Goal: Information Seeking & Learning: Learn about a topic

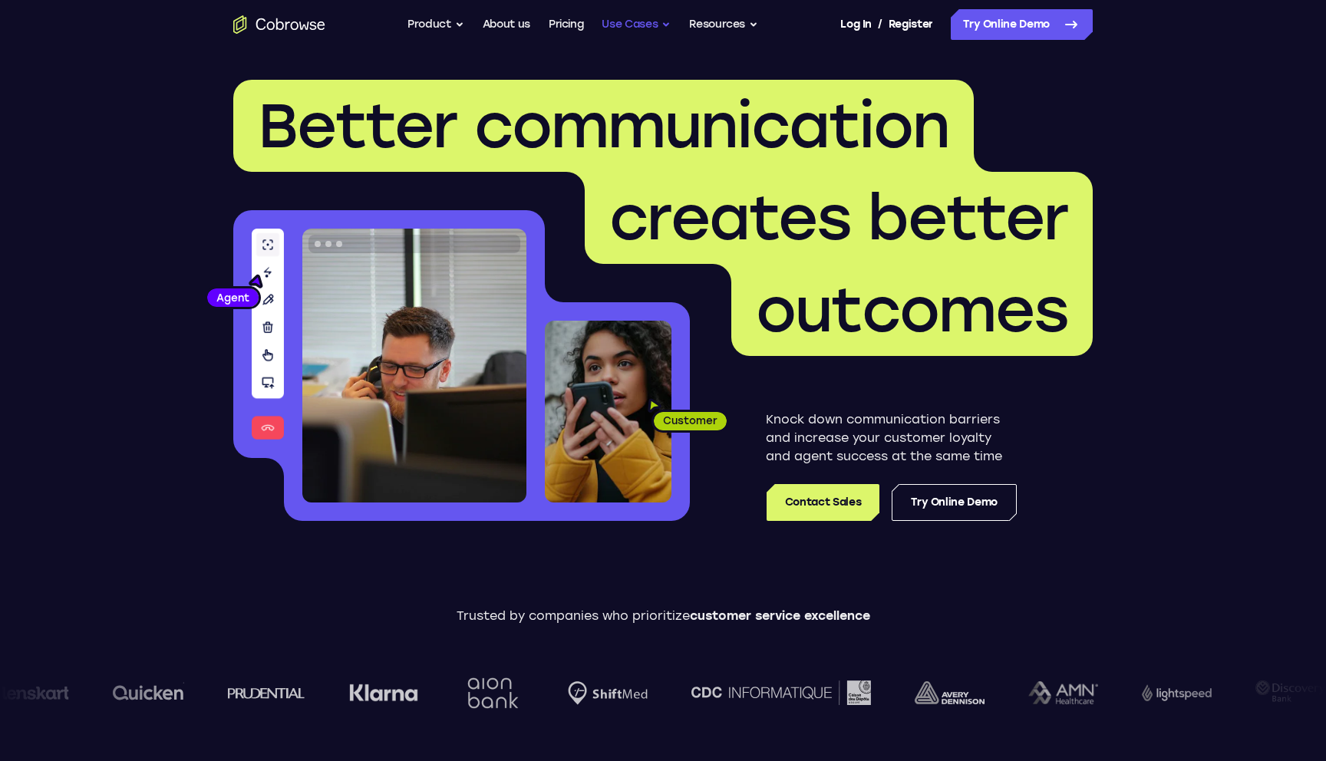
click at [652, 27] on button "Use Cases" at bounding box center [636, 24] width 69 height 31
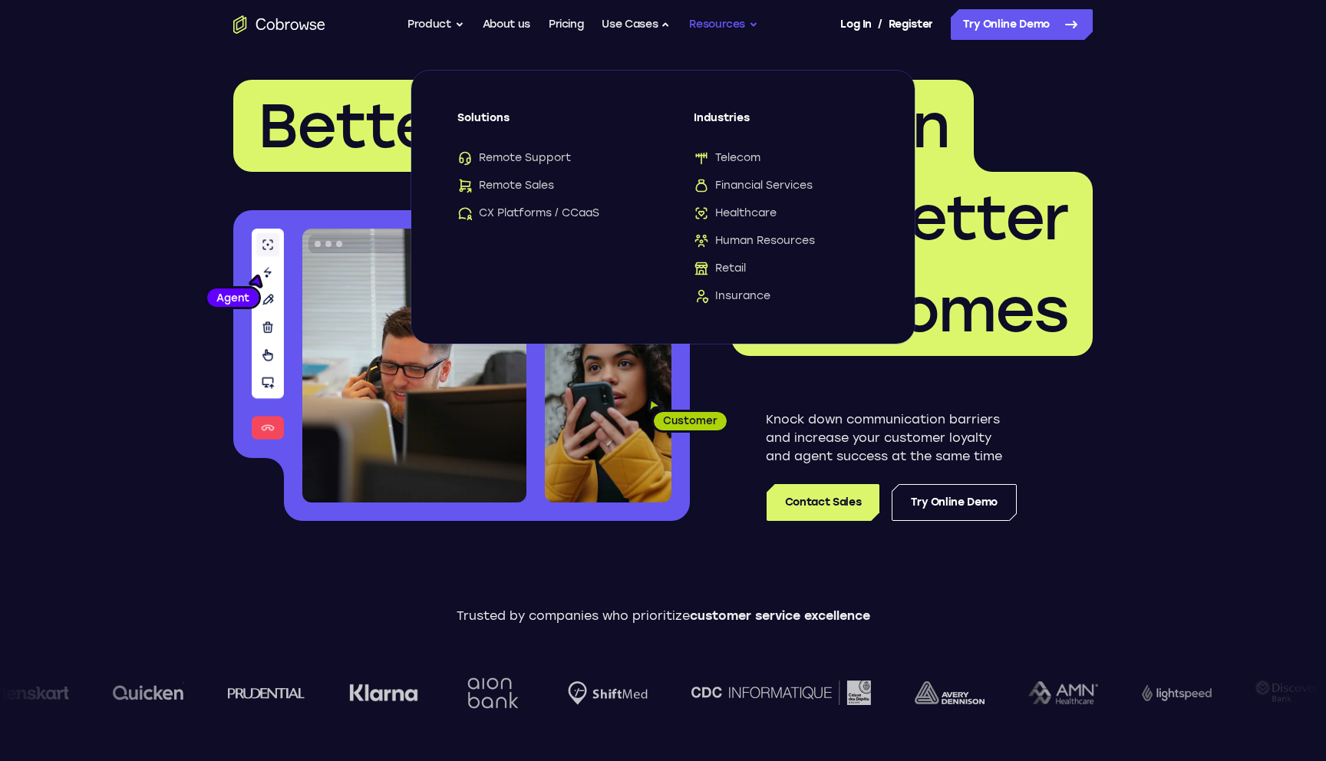
click at [721, 19] on button "Resources" at bounding box center [723, 24] width 69 height 31
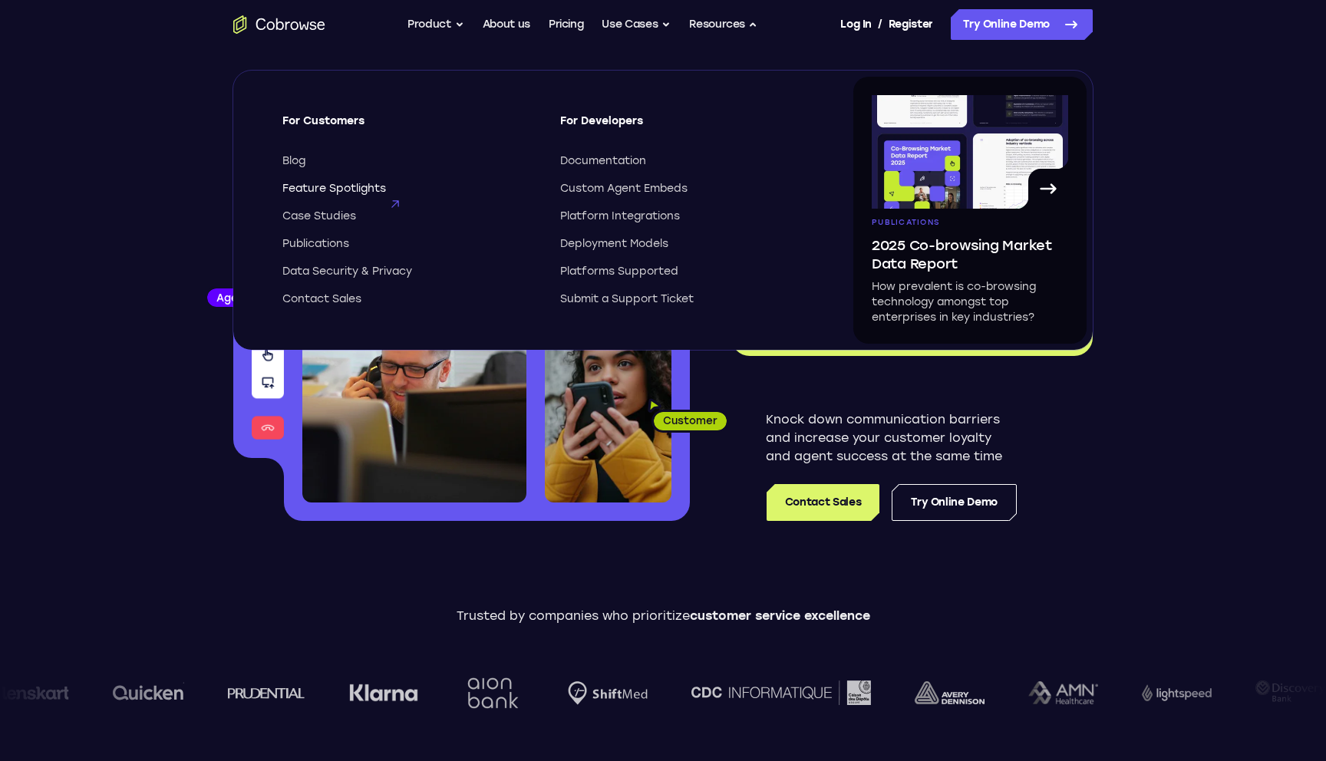
click at [333, 189] on span "Feature Spotlights" at bounding box center [334, 188] width 104 height 15
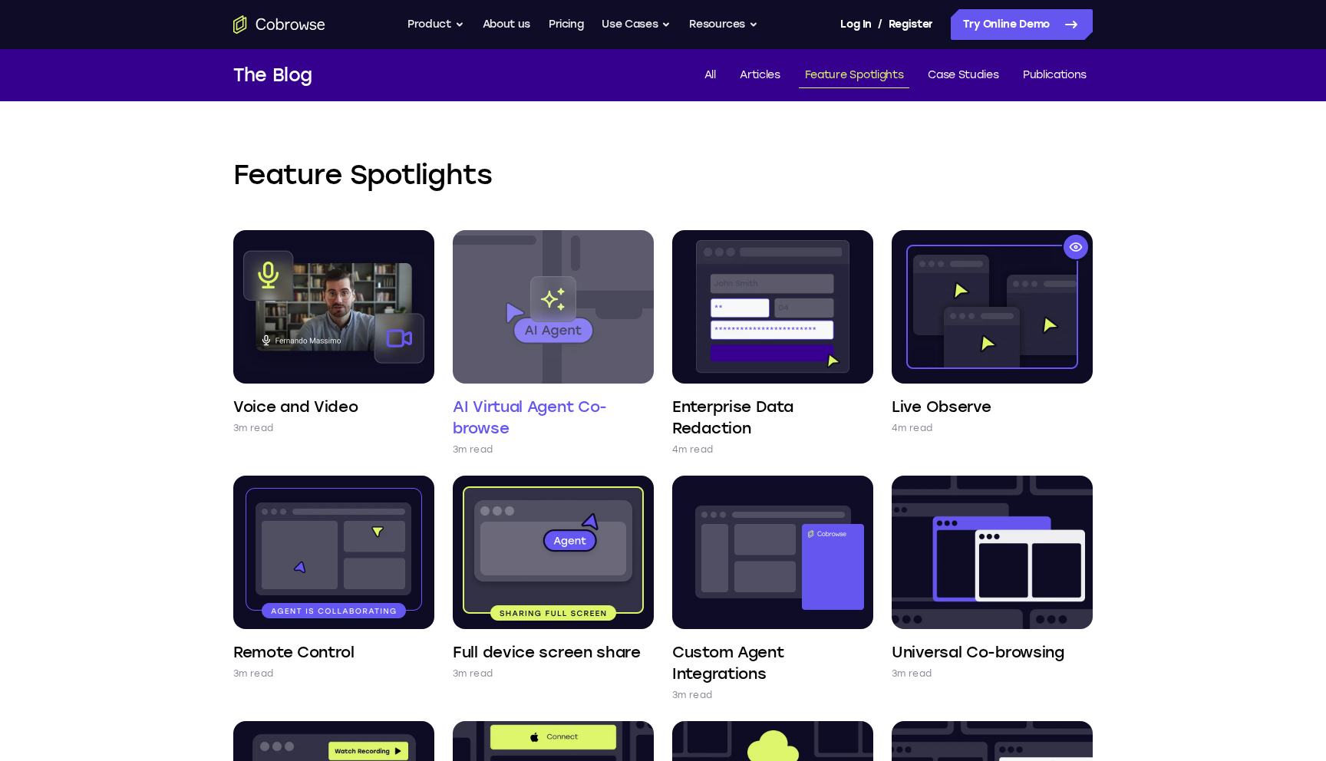
click at [534, 289] on img at bounding box center [553, 306] width 201 height 153
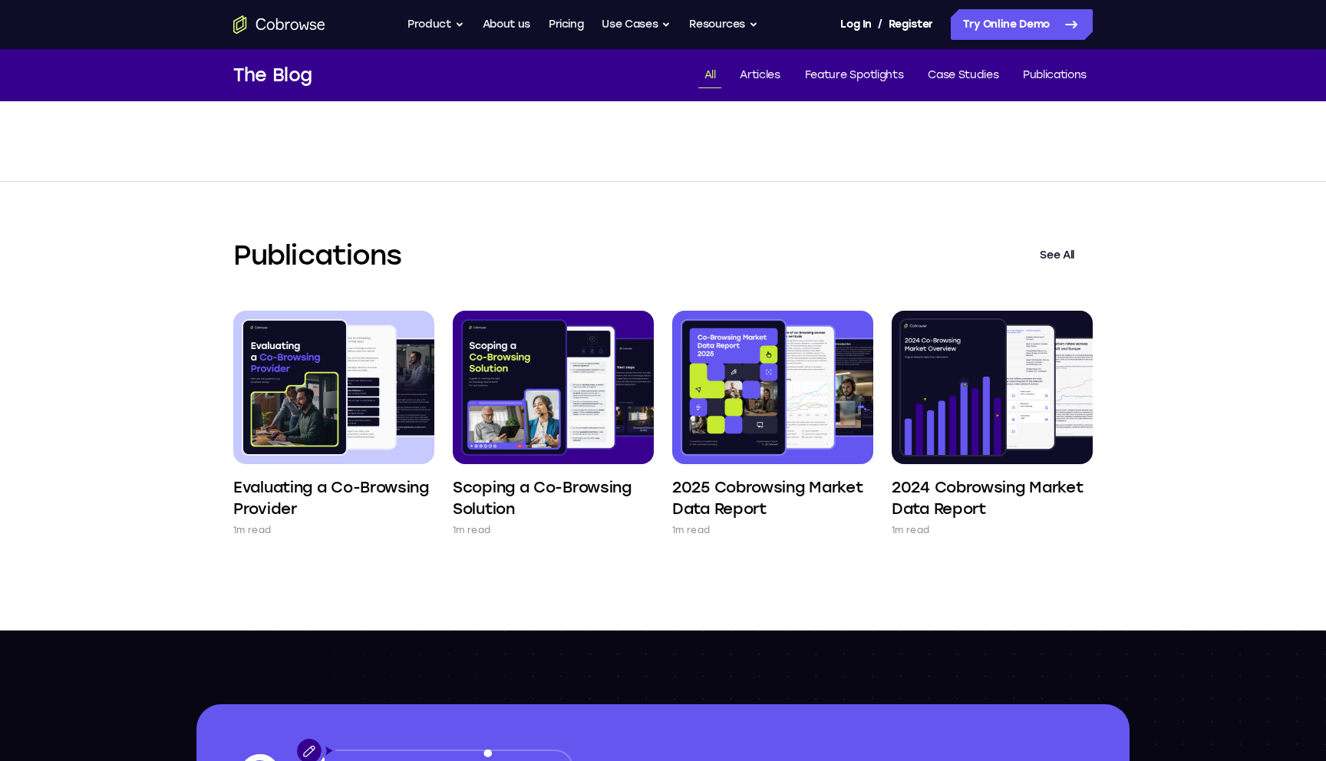
scroll to position [1800, 0]
